Goal: Task Accomplishment & Management: Manage account settings

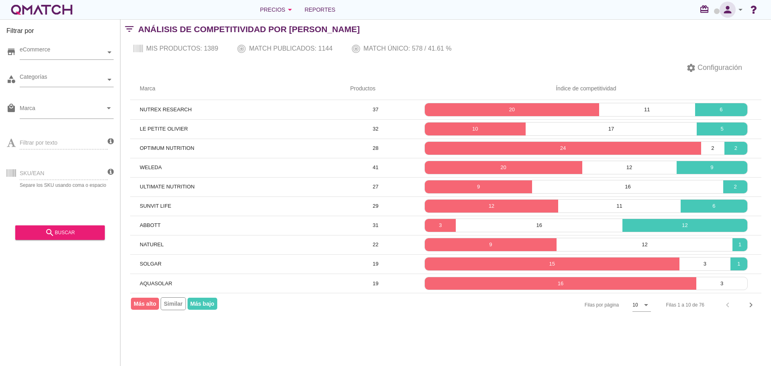
click at [727, 12] on icon "person" at bounding box center [728, 9] width 16 height 11
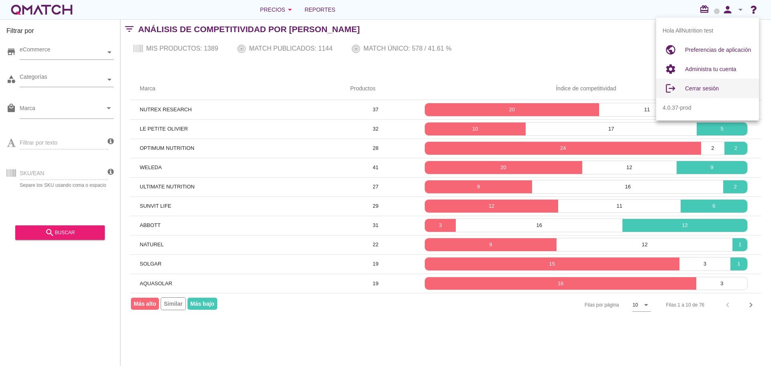
click at [711, 90] on span "Cerrar sesión" at bounding box center [702, 88] width 34 height 6
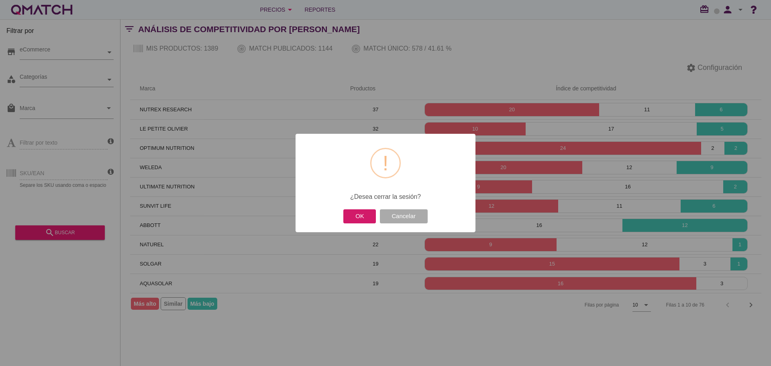
click at [354, 216] on button "OK" at bounding box center [359, 216] width 33 height 14
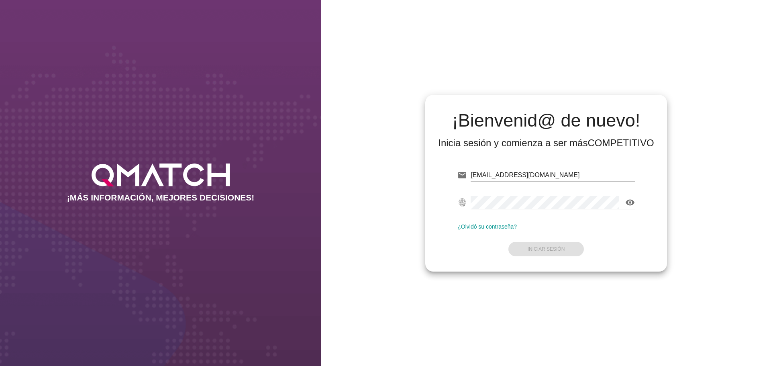
click at [565, 175] on input "[EMAIL_ADDRESS][DOMAIN_NAME]" at bounding box center [553, 175] width 164 height 13
type input "[EMAIL_ADDRESS][DOMAIN_NAME]"
click at [564, 247] on button "Iniciar Sesión" at bounding box center [546, 249] width 76 height 14
